Goal: Task Accomplishment & Management: Complete application form

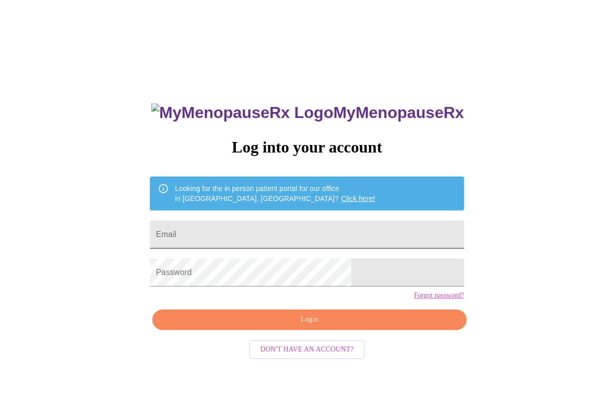
click at [278, 226] on input "Email" at bounding box center [307, 234] width 314 height 28
type input "[EMAIL_ADDRESS][DOMAIN_NAME]"
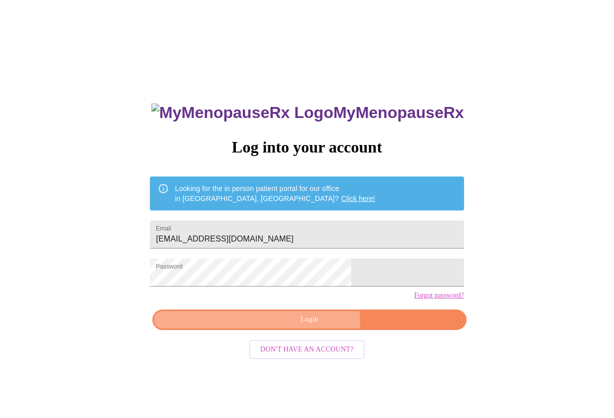
click at [313, 326] on span "Login" at bounding box center [309, 319] width 291 height 12
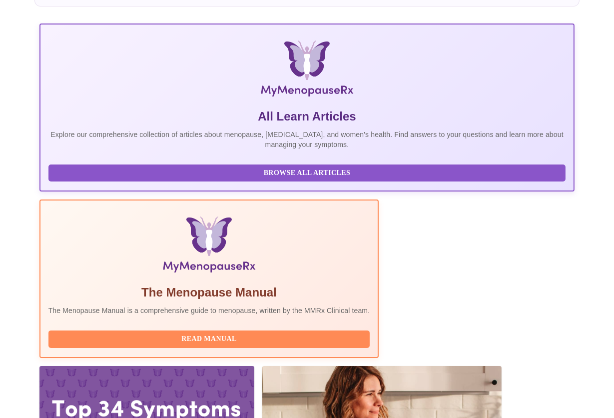
scroll to position [150, 0]
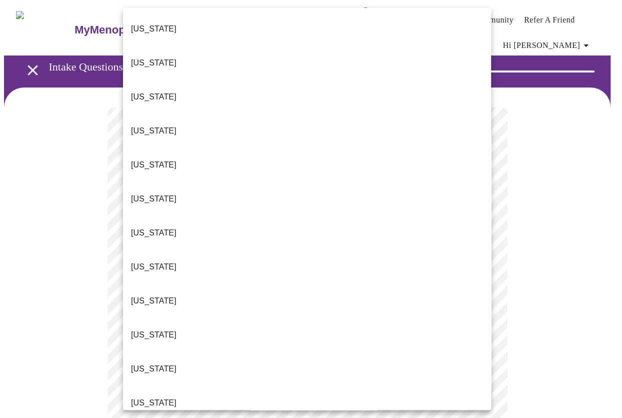
click at [167, 182] on li "[US_STATE]" at bounding box center [307, 199] width 368 height 34
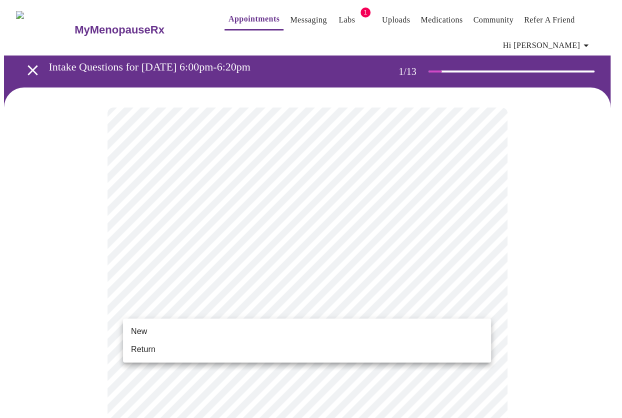
click at [252, 352] on li "Return" at bounding box center [307, 349] width 368 height 18
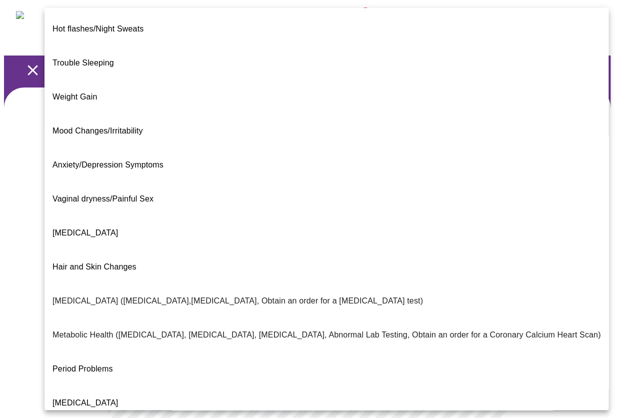
click at [481, 218] on body "MyMenopauseRx Appointments Messaging Labs 1 Uploads Medications Community Refer…" at bounding box center [311, 311] width 614 height 614
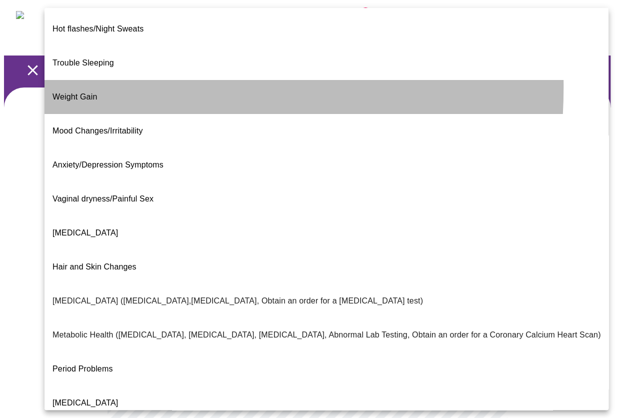
click at [73, 92] on span "Weight Gain" at bounding box center [74, 96] width 44 height 8
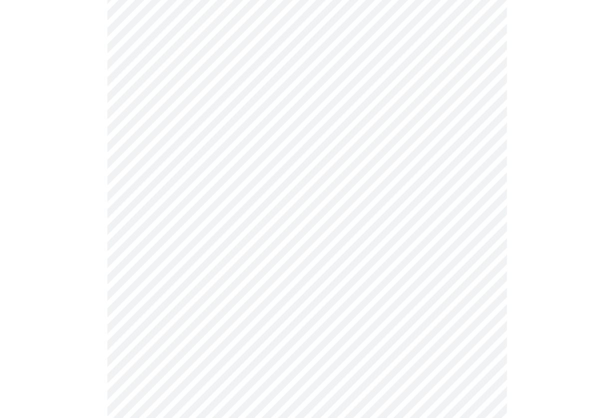
scroll to position [150, 0]
click at [211, 166] on body "MyMenopauseRx Appointments Messaging Labs 1 Uploads Medications Community Refer…" at bounding box center [307, 158] width 606 height 608
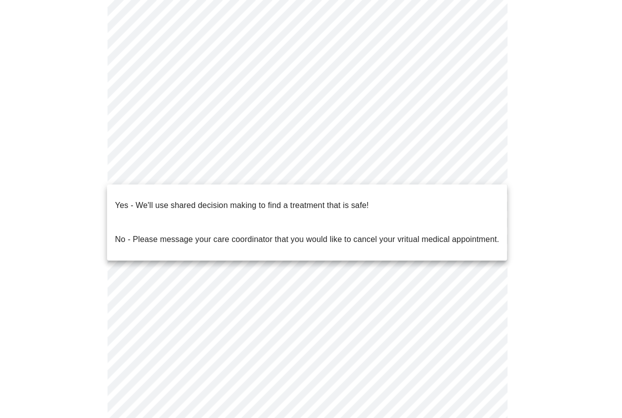
click at [549, 166] on div at bounding box center [311, 209] width 622 height 418
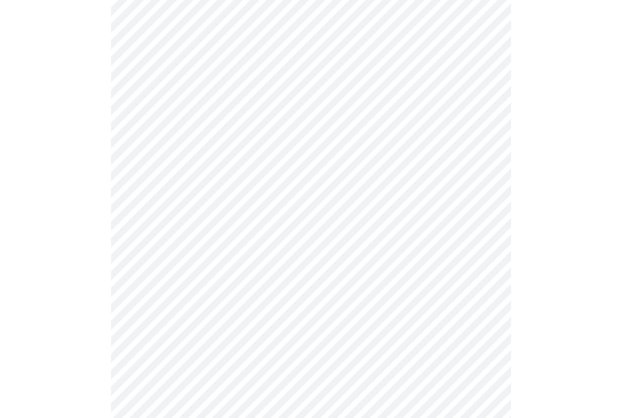
click at [480, 172] on body "MyMenopauseRx Appointments Messaging Labs 1 Uploads Medications Community Refer…" at bounding box center [311, 158] width 614 height 608
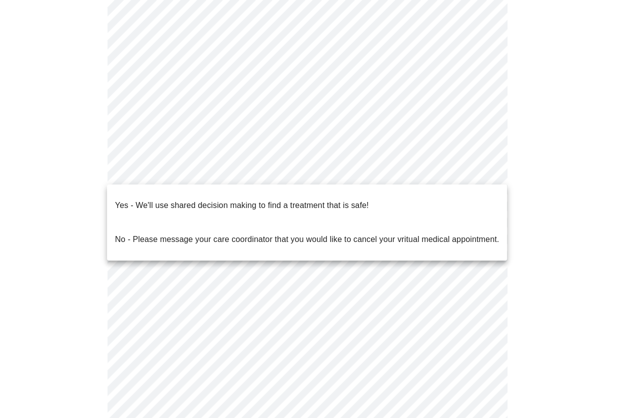
click at [202, 199] on p "Yes - We'll use shared decision making to find a treatment that is safe!" at bounding box center [241, 205] width 253 height 12
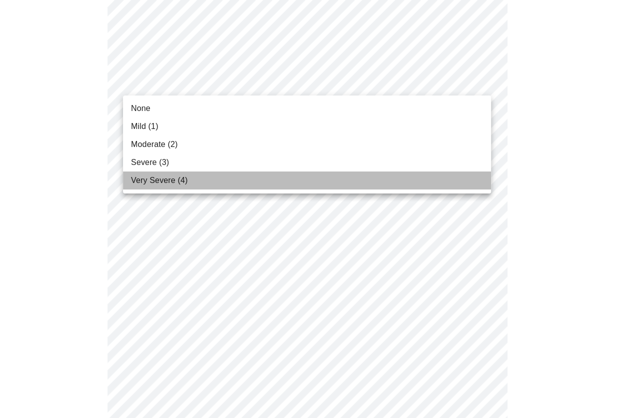
click at [178, 176] on span "Very Severe (4)" at bounding box center [159, 180] width 56 height 12
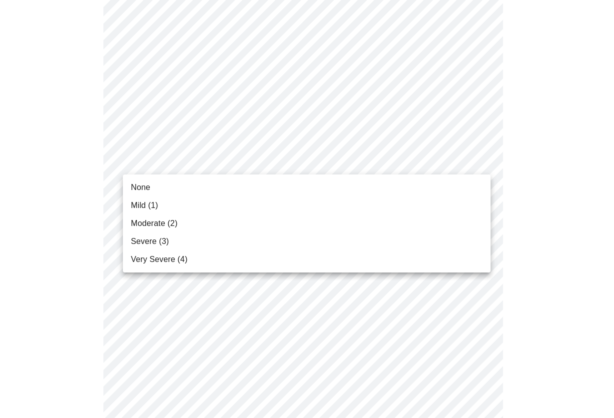
click at [149, 202] on span "Mild (1)" at bounding box center [144, 205] width 27 height 12
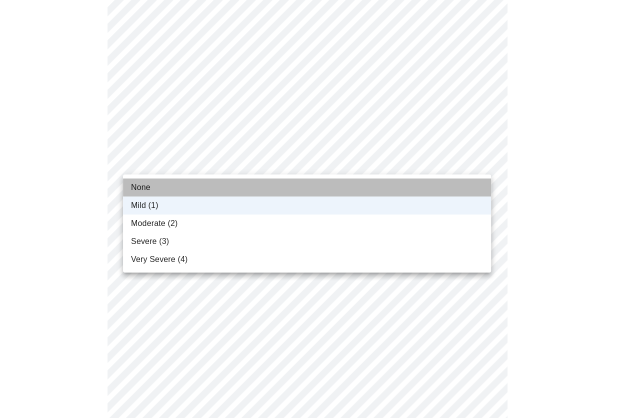
click at [141, 188] on span "None" at bounding box center [140, 187] width 19 height 12
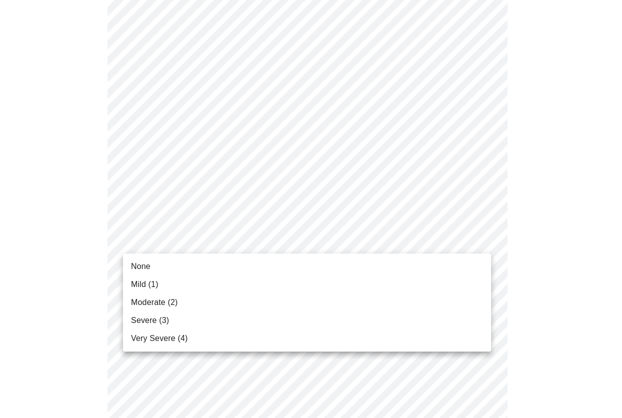
click at [185, 341] on span "Very Severe (4)" at bounding box center [159, 338] width 56 height 12
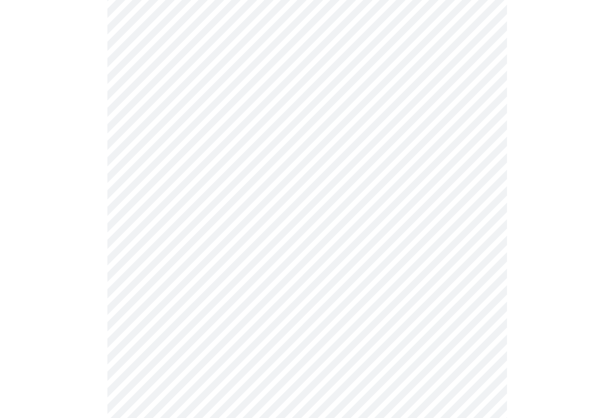
scroll to position [250, 0]
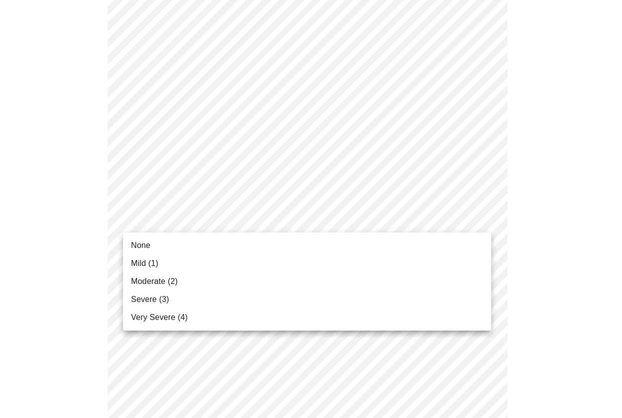
click at [482, 216] on body "MyMenopauseRx Appointments Messaging Labs 1 Uploads Medications Community Refer…" at bounding box center [311, 404] width 614 height 1301
click at [247, 277] on li "Moderate (2)" at bounding box center [307, 281] width 368 height 18
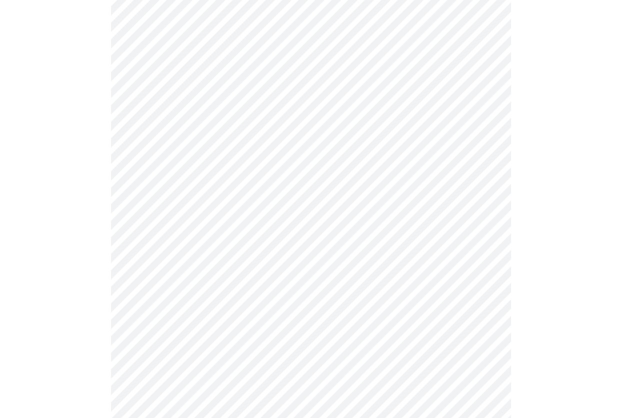
click at [477, 280] on body "MyMenopauseRx Appointments Messaging Labs 1 Uploads Medications Community Refer…" at bounding box center [311, 397] width 614 height 1287
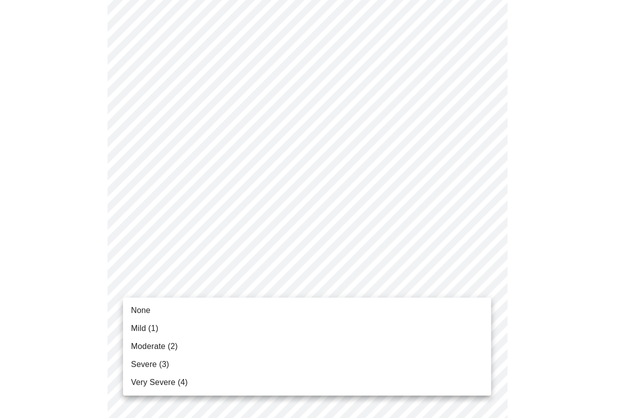
click at [224, 365] on li "Severe (3)" at bounding box center [307, 364] width 368 height 18
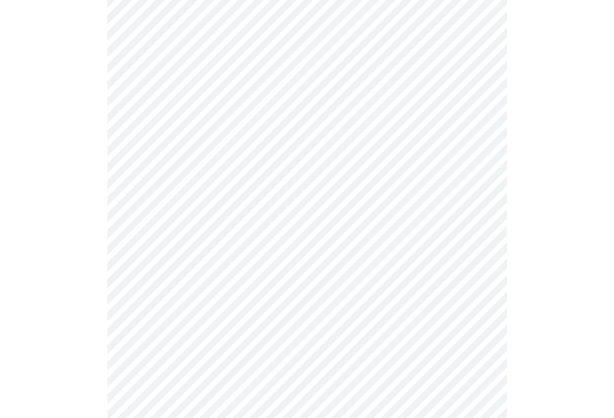
scroll to position [350, 0]
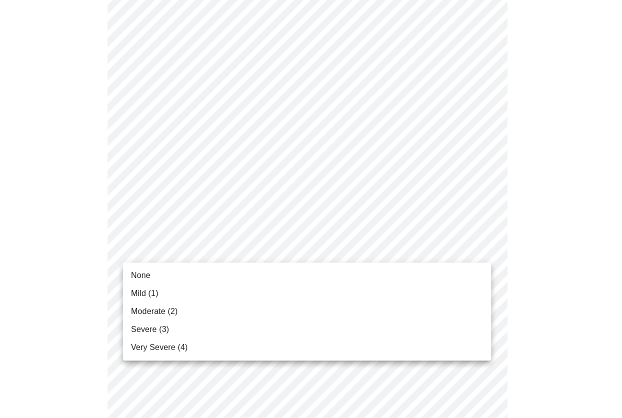
click at [479, 244] on body "MyMenopauseRx Appointments Messaging Labs 1 Uploads Medications Community Refer…" at bounding box center [311, 290] width 614 height 1273
click at [170, 312] on span "Moderate (2)" at bounding box center [154, 311] width 46 height 12
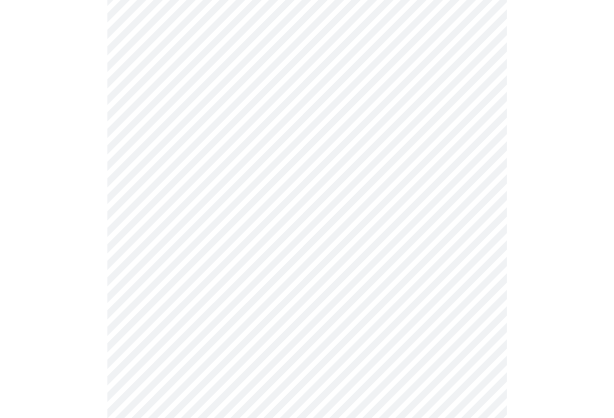
scroll to position [450, 0]
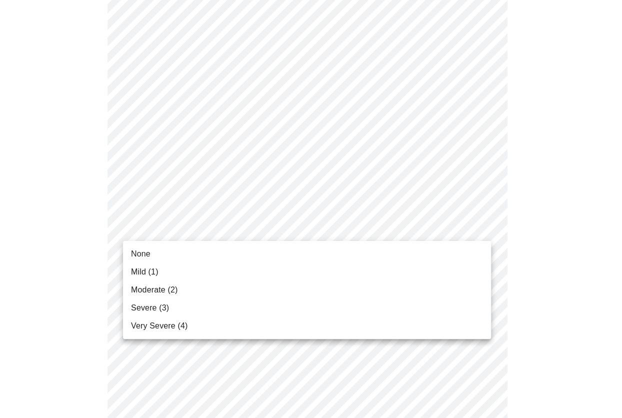
click at [366, 224] on body "MyMenopauseRx Appointments Messaging Labs 1 Uploads Medications Community Refer…" at bounding box center [311, 183] width 614 height 1259
click at [167, 292] on span "Moderate (2)" at bounding box center [154, 290] width 46 height 12
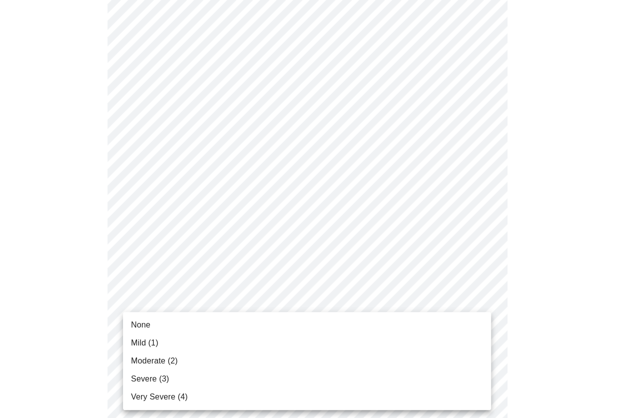
click at [292, 303] on body "MyMenopauseRx Appointments Messaging Labs 1 Uploads Medications Community Refer…" at bounding box center [311, 176] width 614 height 1245
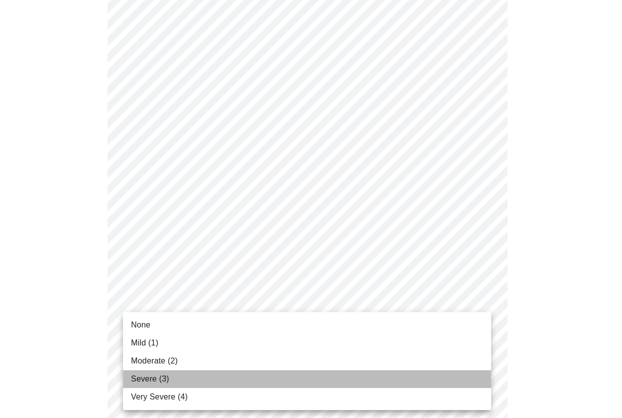
click at [216, 375] on li "Severe (3)" at bounding box center [307, 379] width 368 height 18
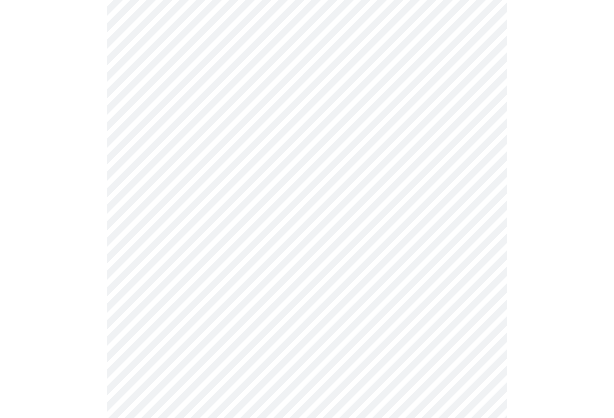
scroll to position [600, 0]
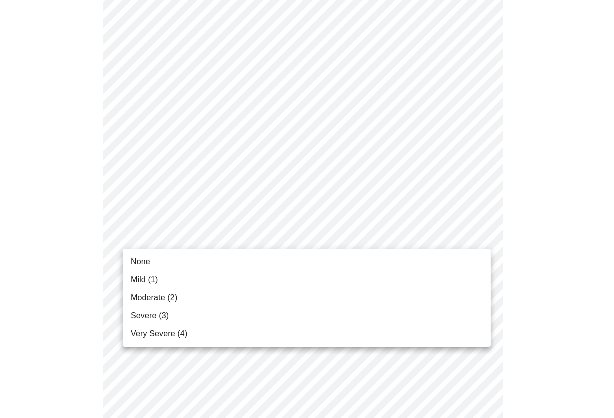
click at [303, 234] on body "MyMenopauseRx Appointments Messaging Labs 1 Uploads Medications Community Refer…" at bounding box center [307, 19] width 606 height 1231
click at [209, 297] on li "Moderate (2)" at bounding box center [307, 298] width 368 height 18
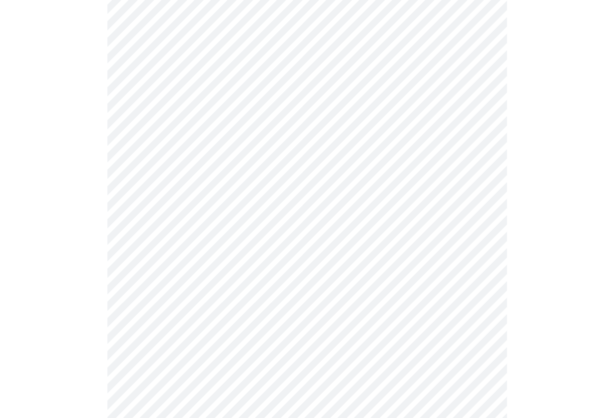
scroll to position [700, 0]
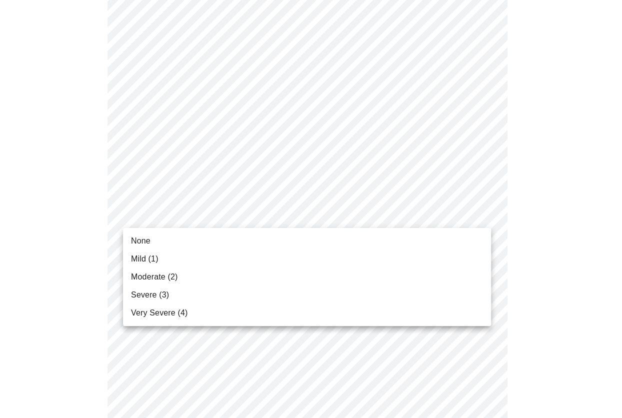
click at [242, 276] on li "Moderate (2)" at bounding box center [307, 277] width 368 height 18
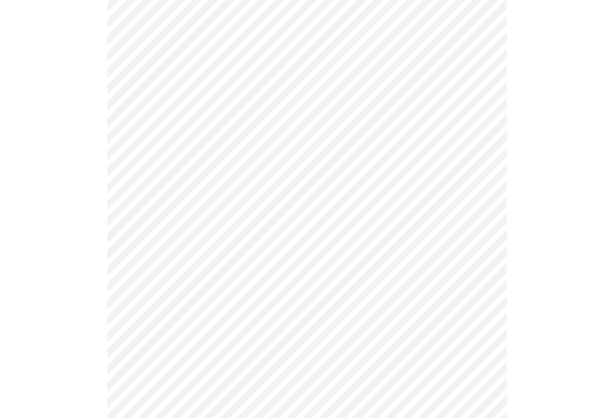
scroll to position [750, 0]
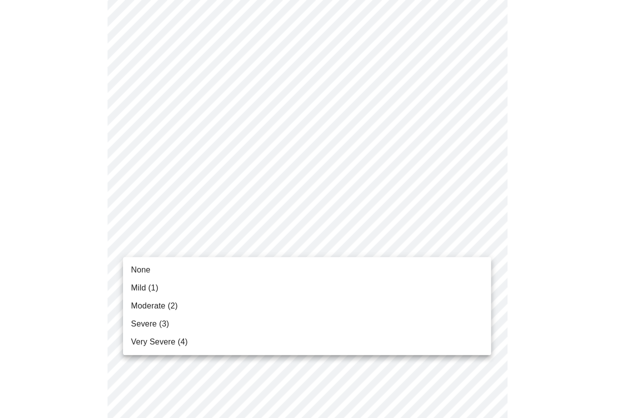
click at [211, 319] on li "Severe (3)" at bounding box center [307, 324] width 368 height 18
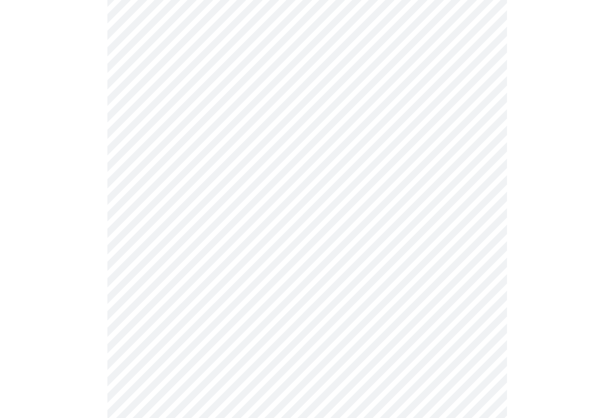
scroll to position [350, 0]
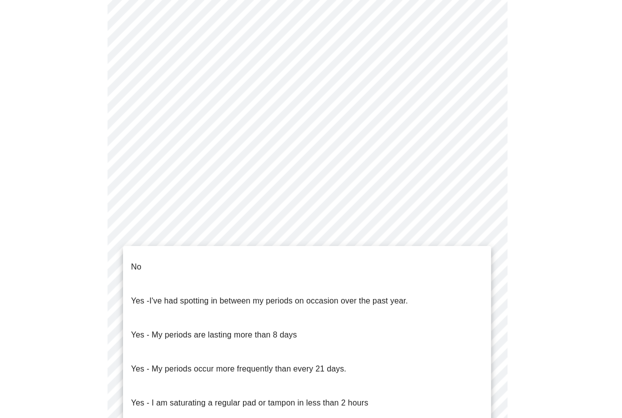
click at [427, 230] on body "MyMenopauseRx Appointments Messaging Labs 1 Uploads Medications Community Refer…" at bounding box center [311, 134] width 614 height 960
click at [147, 256] on li "No" at bounding box center [307, 267] width 368 height 34
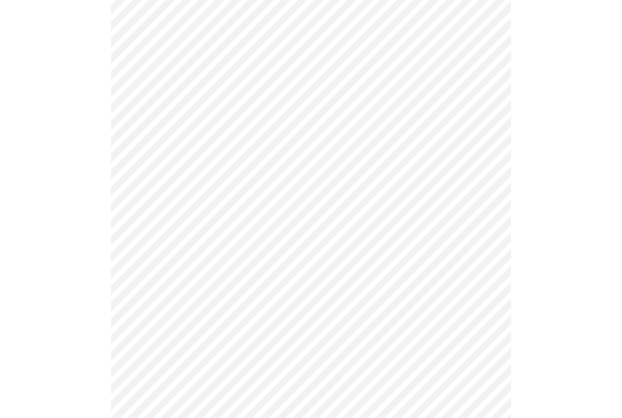
click at [321, 305] on body "MyMenopauseRx Appointments Messaging Labs 1 Uploads Medications Community Refer…" at bounding box center [311, 131] width 614 height 954
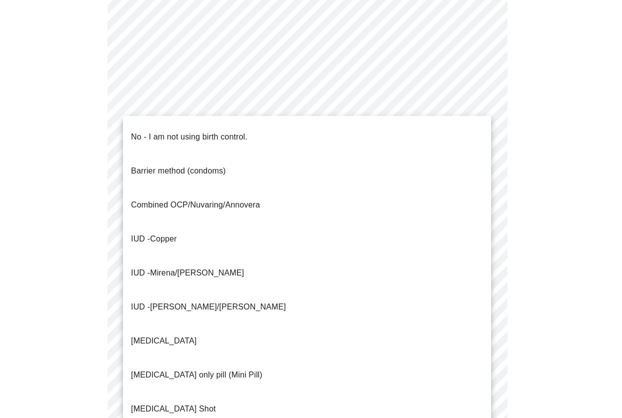
click at [180, 131] on p "No - I am not using birth control." at bounding box center [189, 137] width 116 height 12
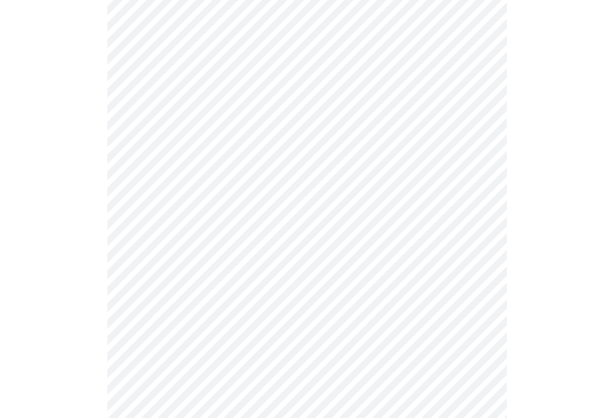
scroll to position [450, 0]
click at [237, 276] on body "MyMenopauseRx Appointments Messaging Labs 1 Uploads Medications Community Refer…" at bounding box center [307, 28] width 606 height 948
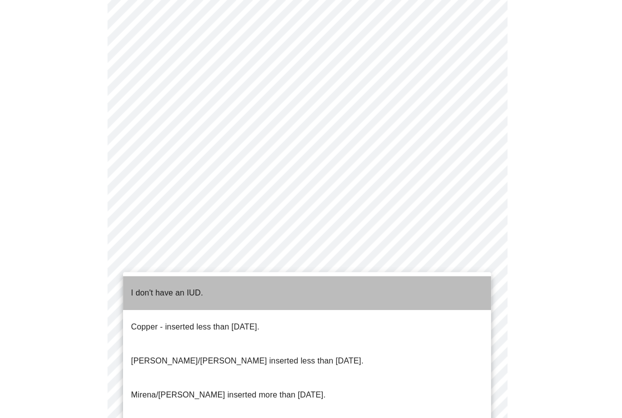
click at [190, 287] on p "I don't have an IUD." at bounding box center [167, 293] width 72 height 12
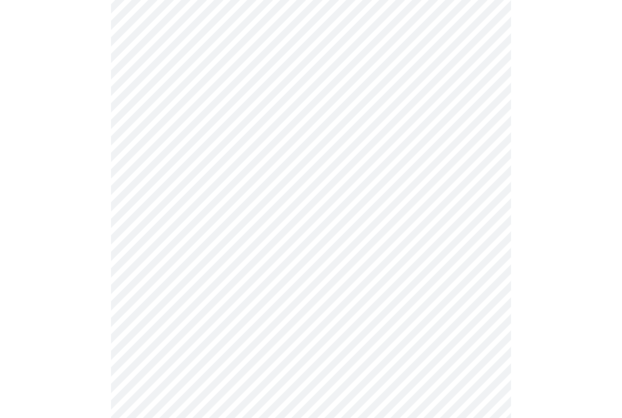
click at [294, 343] on body "MyMenopauseRx Appointments Messaging Labs 1 Uploads Medications Community Refer…" at bounding box center [311, 25] width 614 height 942
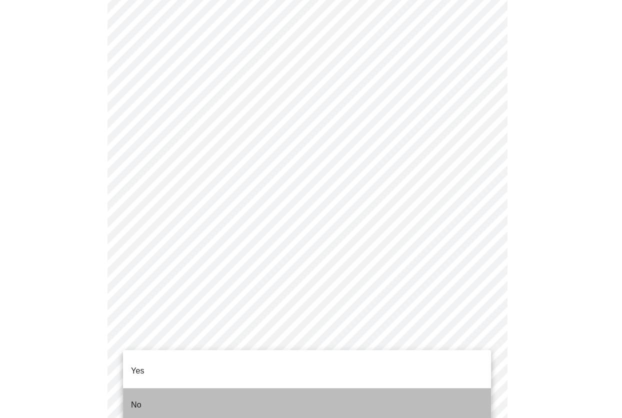
click at [199, 389] on li "No" at bounding box center [307, 405] width 368 height 34
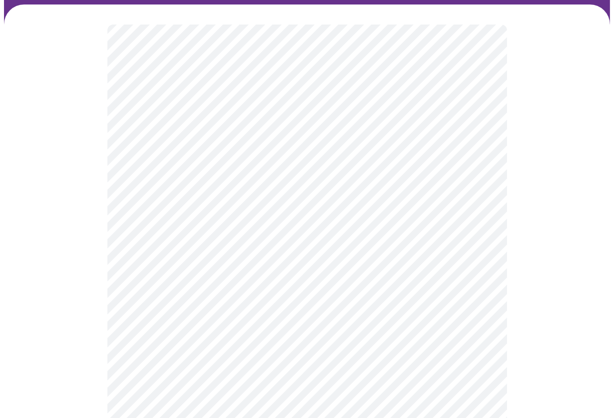
scroll to position [150, 0]
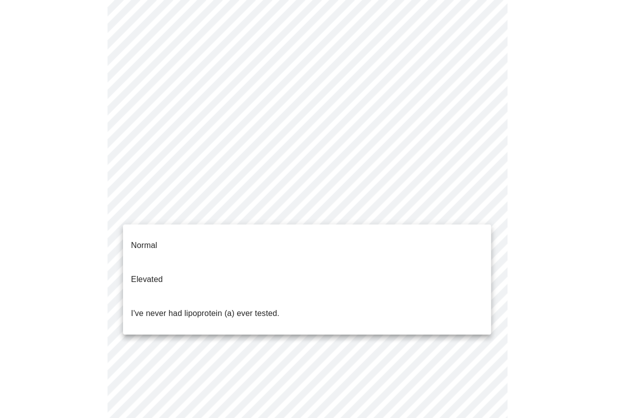
click at [480, 206] on body "MyMenopauseRx Appointments Messaging Labs 1 Uploads Medications Community Refer…" at bounding box center [311, 230] width 614 height 753
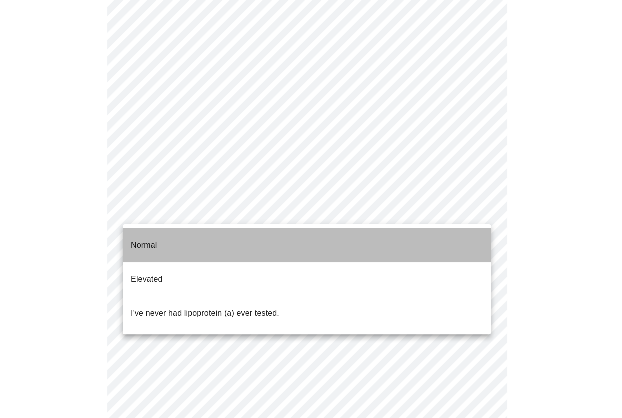
click at [300, 243] on li "Normal" at bounding box center [307, 245] width 368 height 34
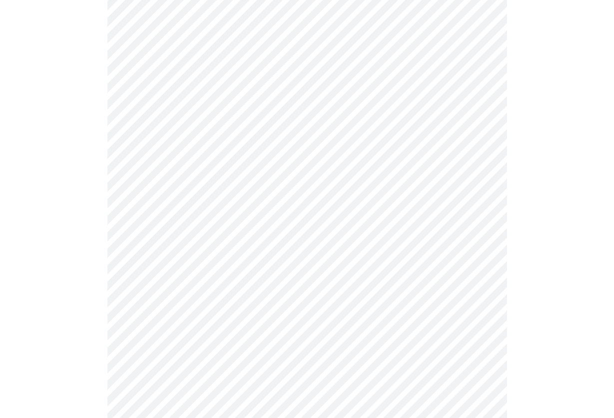
scroll to position [2499, 0]
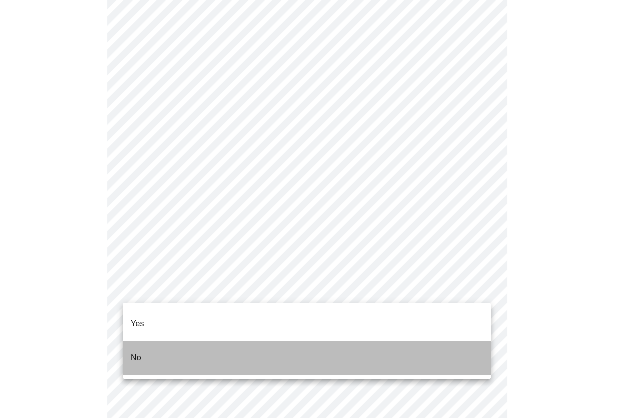
click at [150, 341] on li "No" at bounding box center [307, 358] width 368 height 34
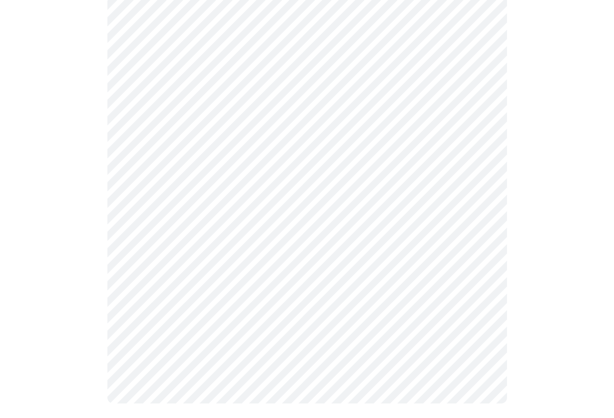
scroll to position [504, 0]
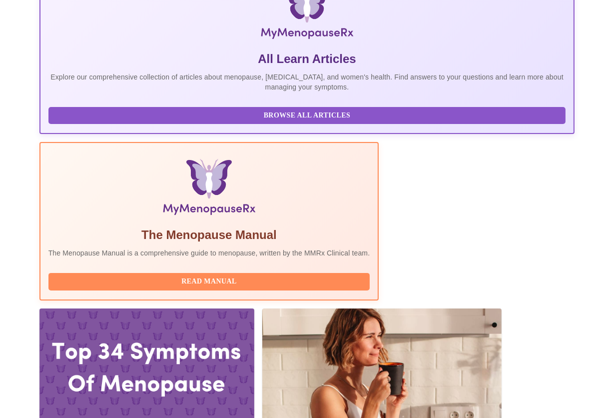
scroll to position [50, 0]
